Goal: Task Accomplishment & Management: Use online tool/utility

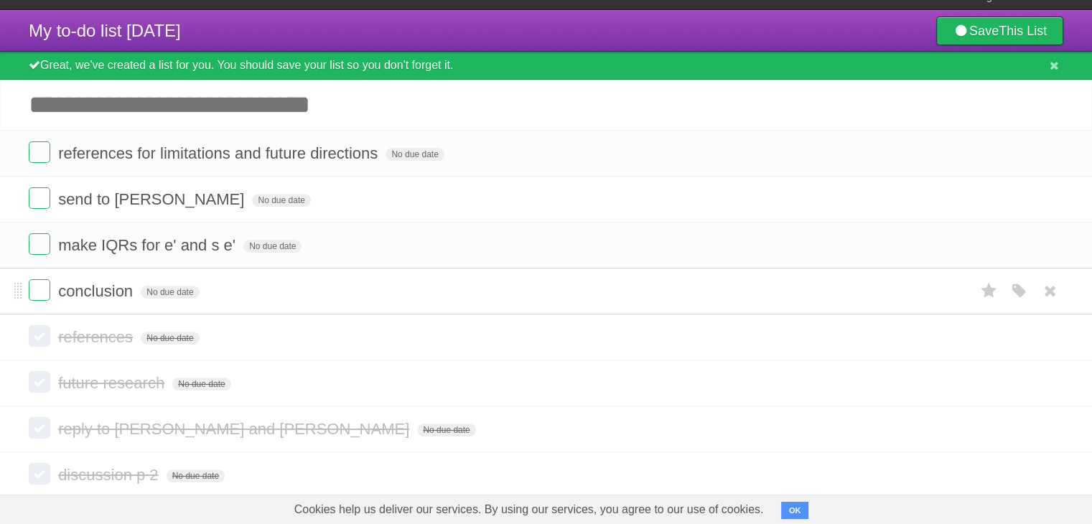
scroll to position [14, 0]
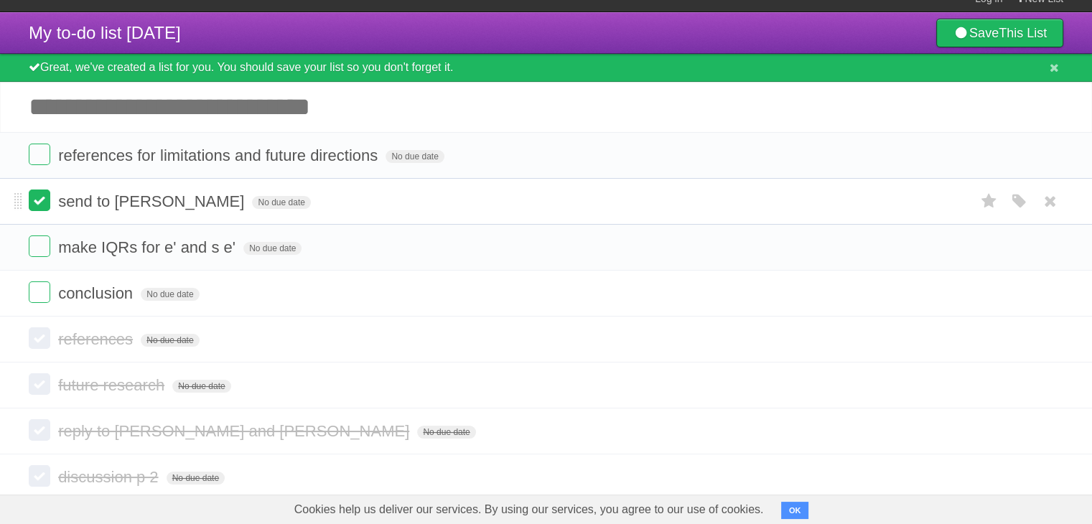
click at [41, 199] on label at bounding box center [40, 201] width 22 height 22
click at [40, 155] on label at bounding box center [40, 155] width 22 height 22
click at [46, 288] on label at bounding box center [40, 292] width 22 height 22
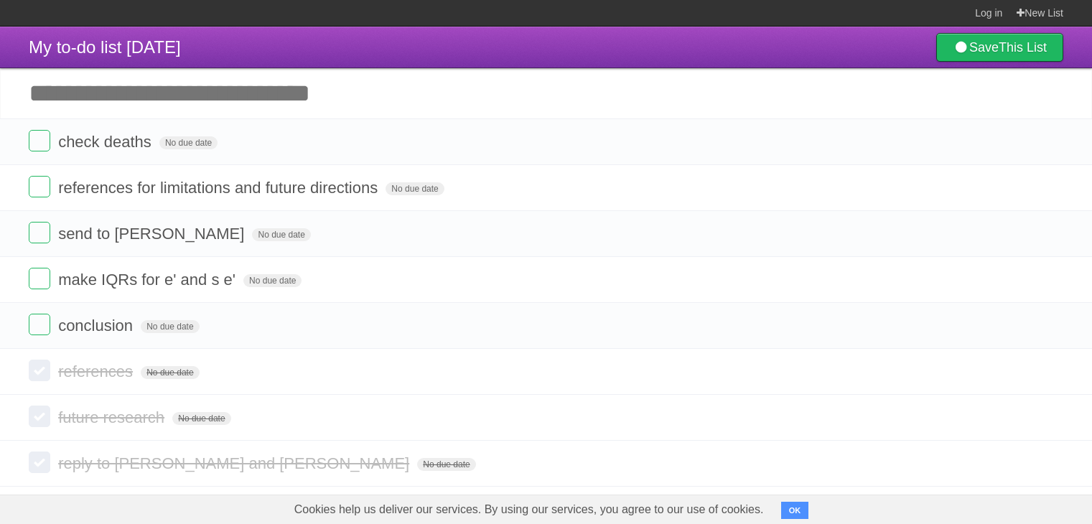
scroll to position [7, 0]
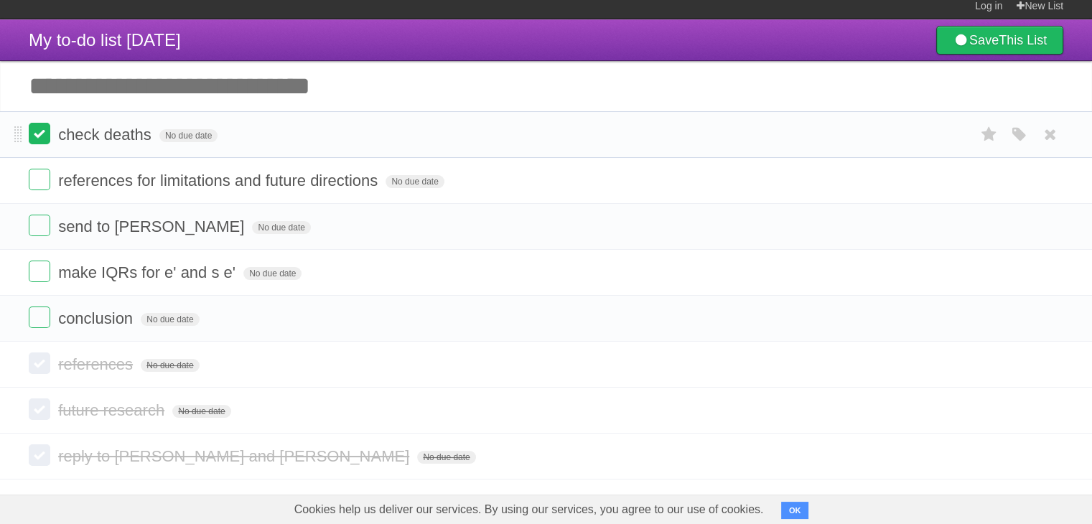
click at [39, 136] on label at bounding box center [40, 134] width 22 height 22
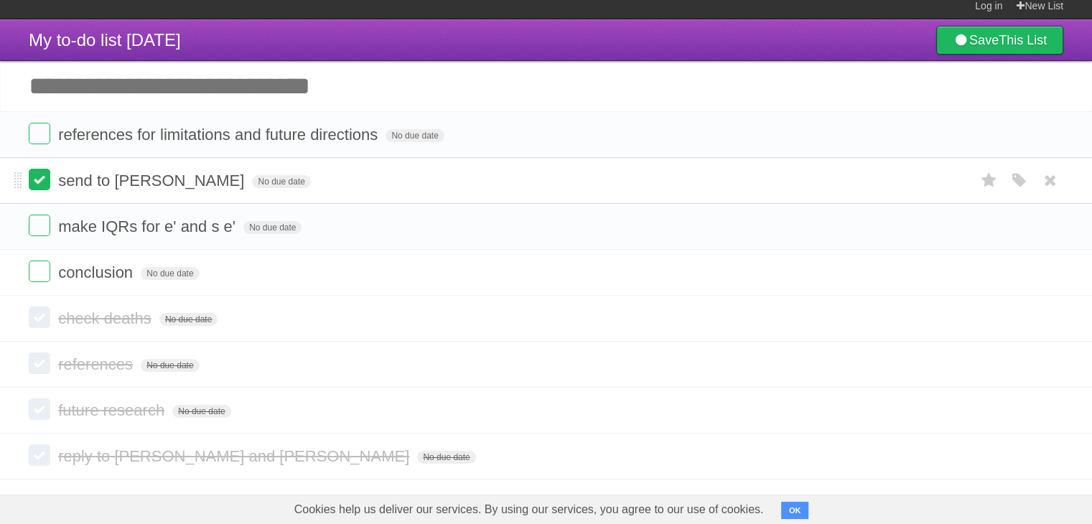
click at [38, 176] on label at bounding box center [40, 180] width 22 height 22
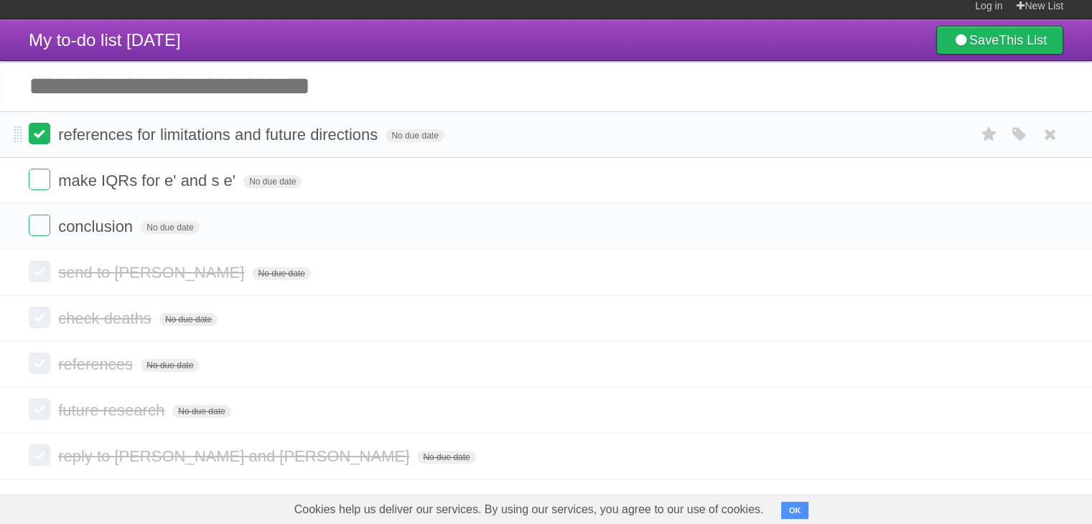
click at [43, 133] on label at bounding box center [40, 134] width 22 height 22
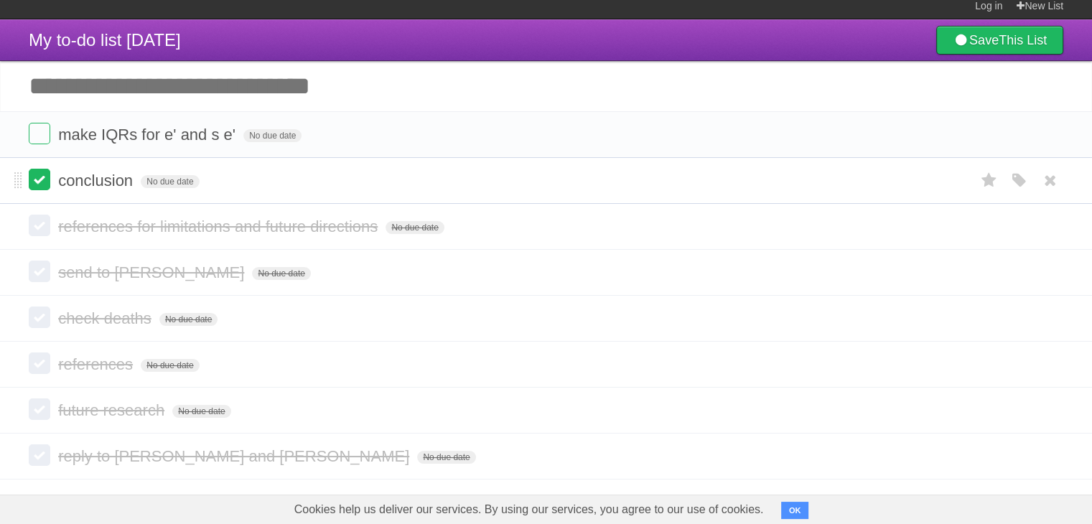
click at [46, 187] on label at bounding box center [40, 180] width 22 height 22
